Goal: Information Seeking & Learning: Learn about a topic

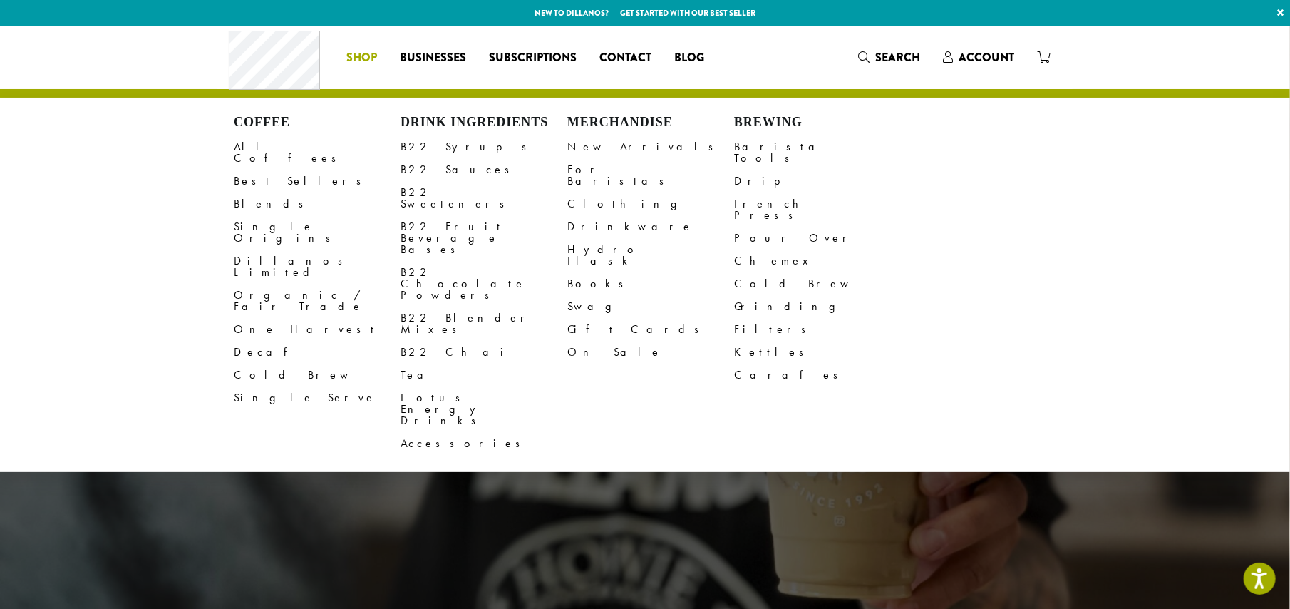
click at [405, 58] on ul "Coffee All Coffees Best Sellers Blends Single Origins Dillanos Limited Organic …" at bounding box center [526, 57] width 381 height 23
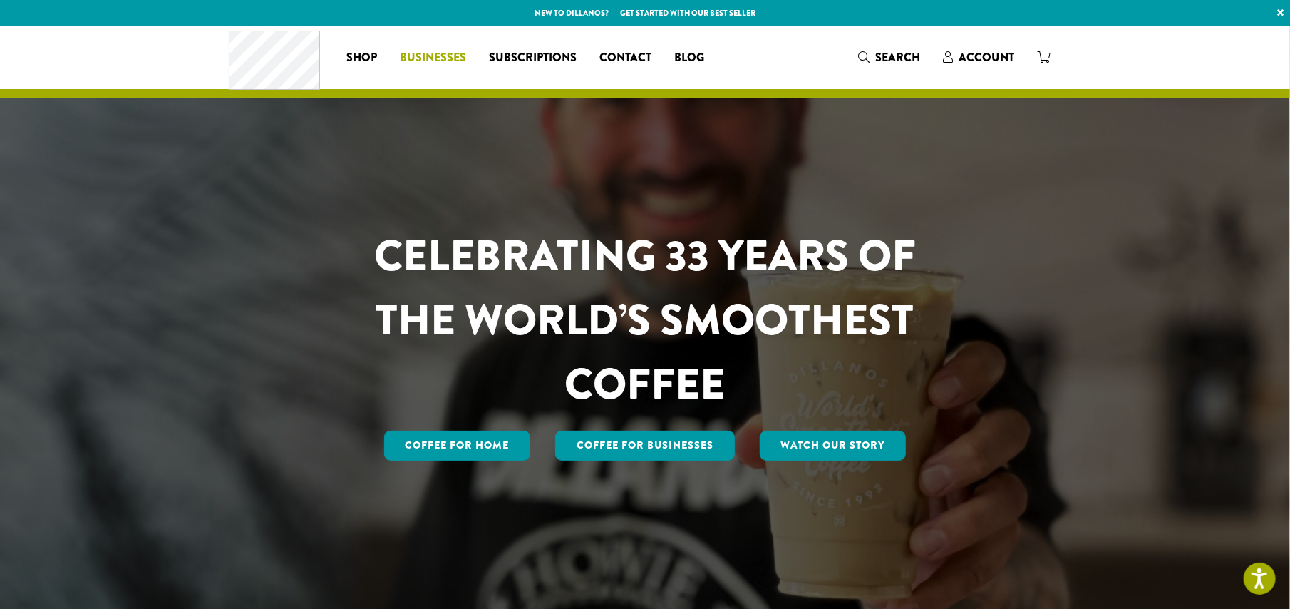
click at [422, 61] on span "Businesses" at bounding box center [434, 58] width 66 height 18
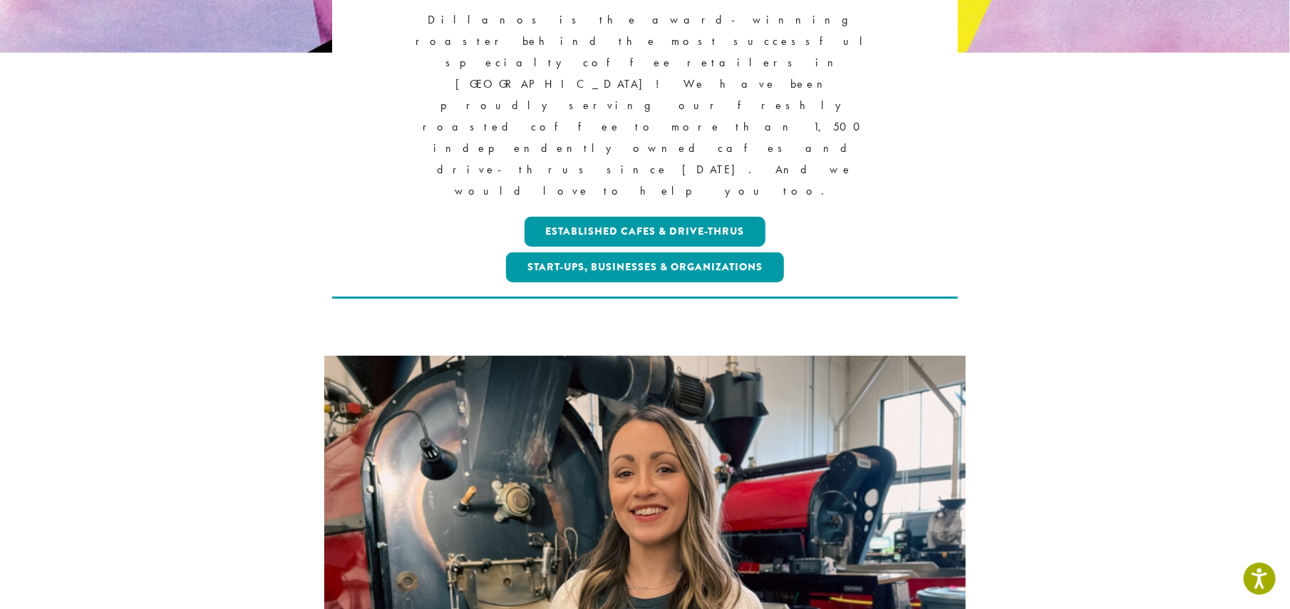
scroll to position [214, 0]
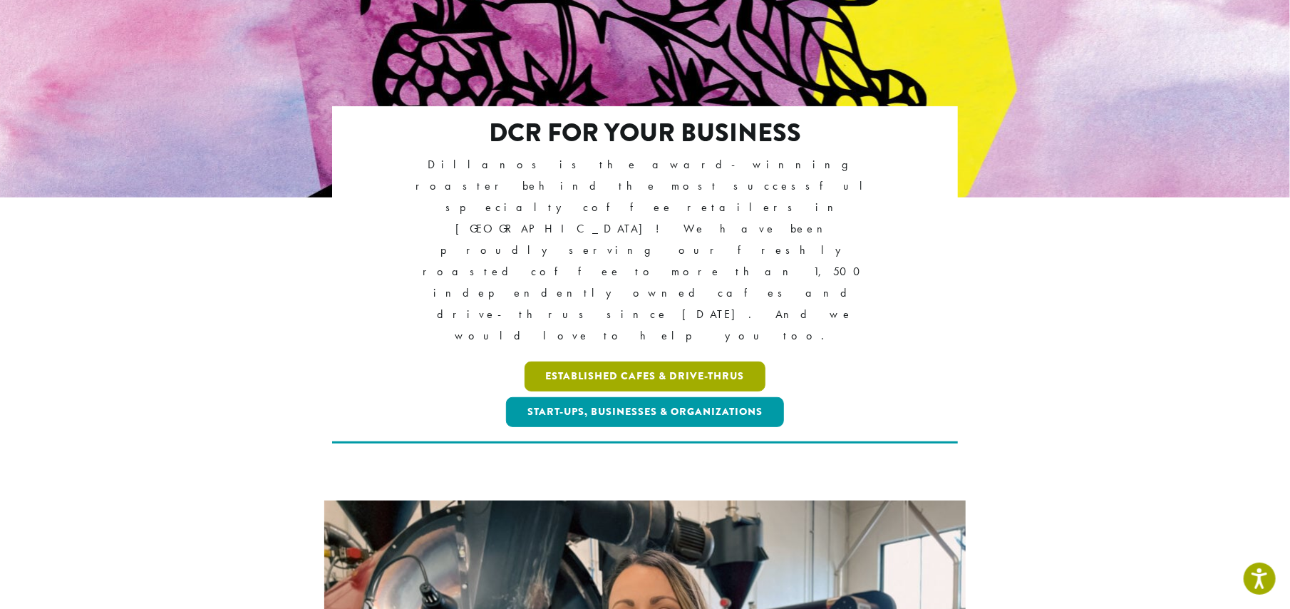
click at [644, 361] on link "Established Cafes & Drive-Thrus" at bounding box center [646, 376] width 242 height 30
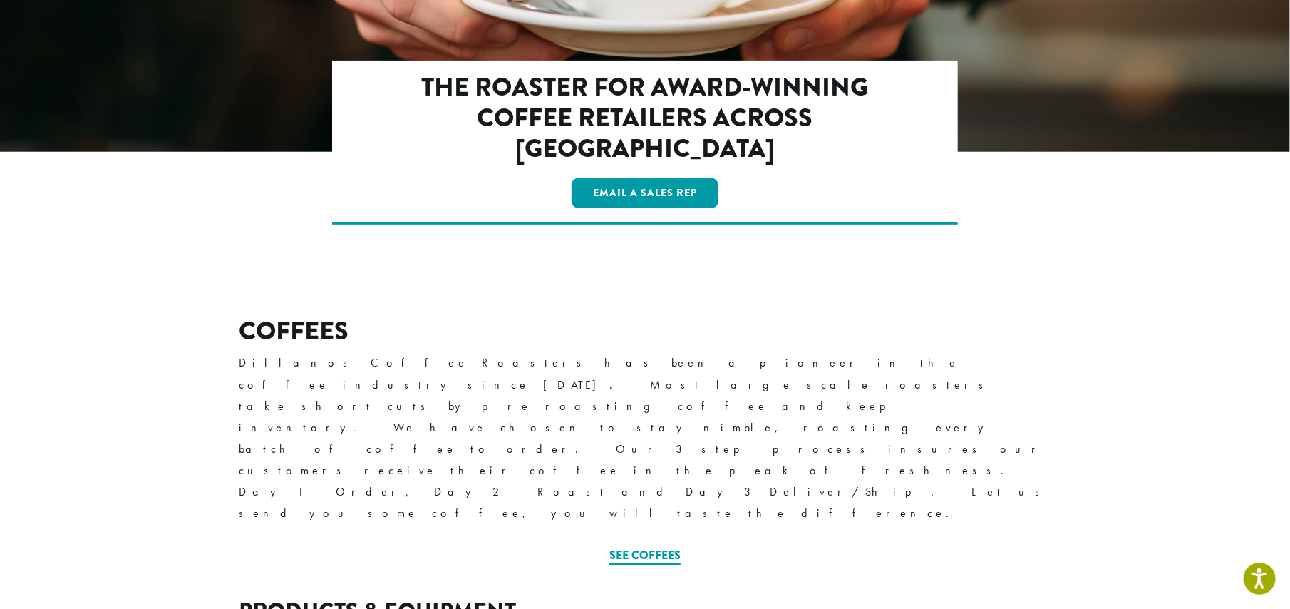
scroll to position [356, 0]
